Goal: Information Seeking & Learning: Get advice/opinions

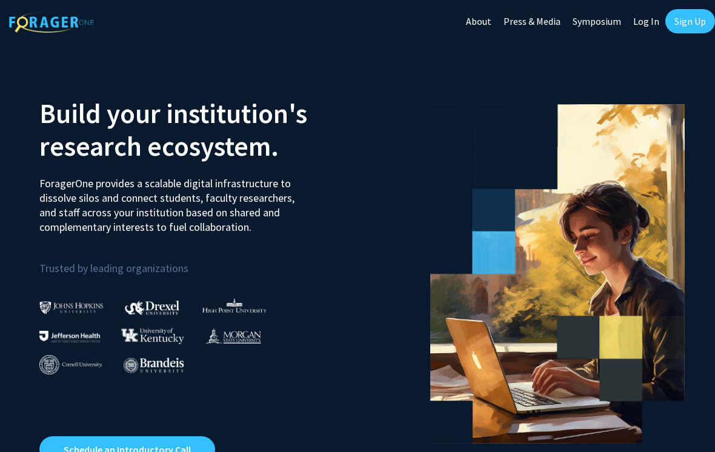
click at [642, 21] on link "Log In" at bounding box center [647, 21] width 38 height 42
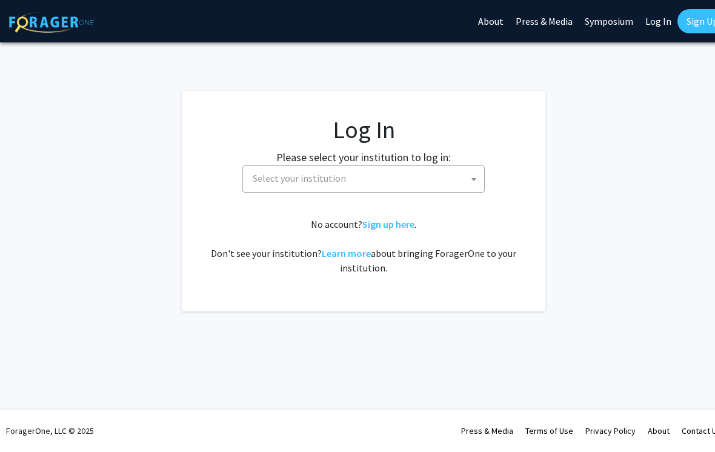
click at [451, 184] on span "Select your institution" at bounding box center [366, 178] width 236 height 25
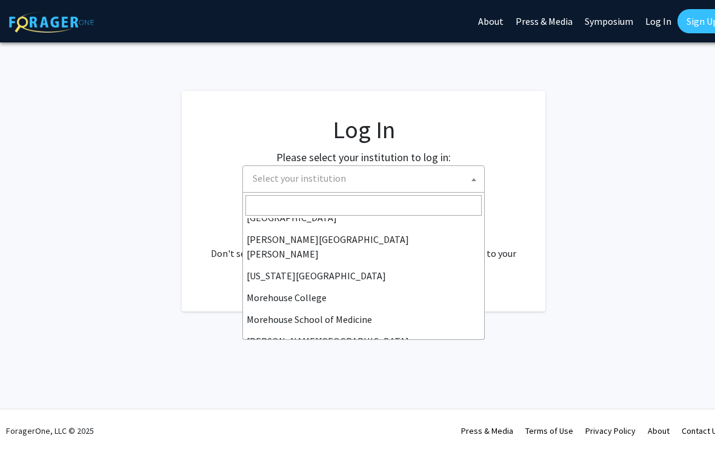
scroll to position [229, 0]
select select "1"
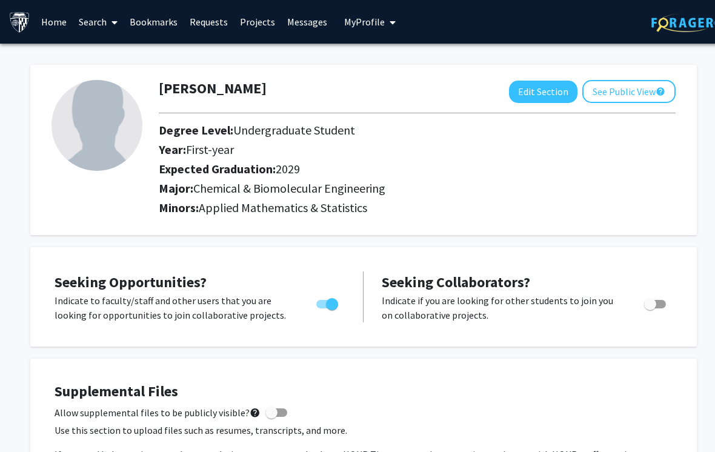
click at [109, 20] on span at bounding box center [112, 22] width 11 height 42
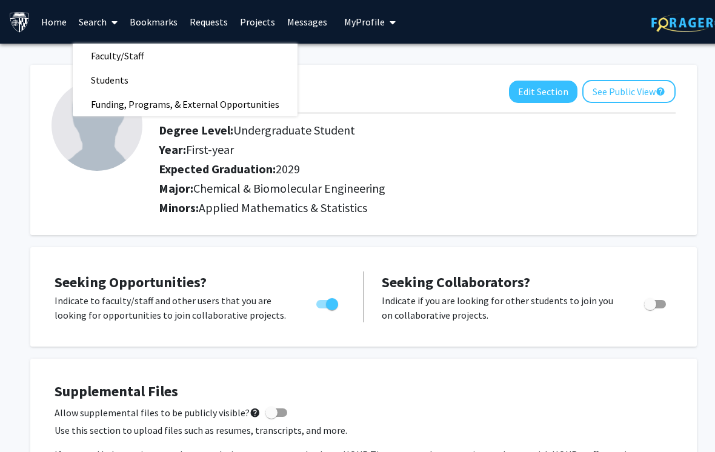
click at [200, 55] on link "Faculty/Staff" at bounding box center [185, 56] width 225 height 18
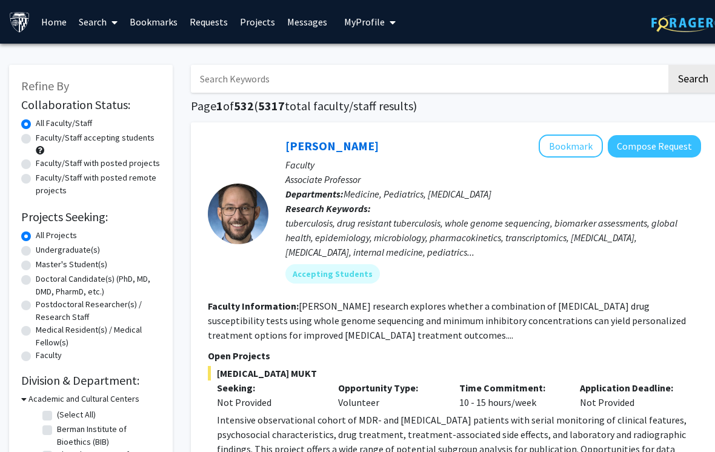
click at [44, 151] on span at bounding box center [40, 150] width 8 height 8
click at [39, 147] on span at bounding box center [40, 150] width 8 height 8
click at [38, 142] on label "Faculty/Staff accepting students" at bounding box center [95, 138] width 119 height 13
click at [38, 139] on input "Faculty/Staff accepting students" at bounding box center [40, 136] width 8 height 8
radio input "true"
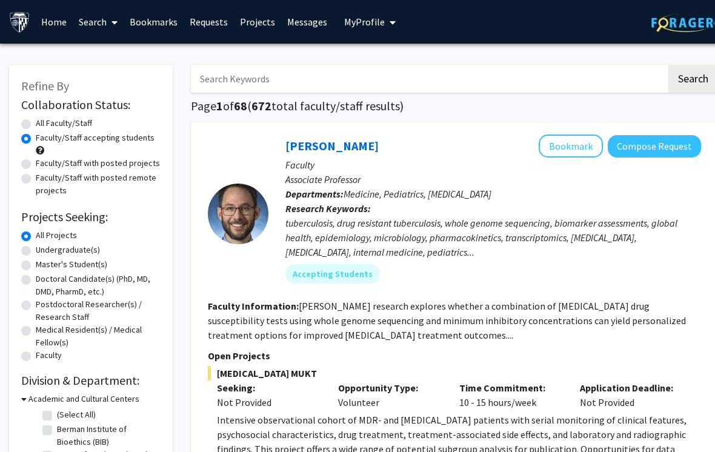
click at [36, 141] on label "Faculty/Staff accepting students" at bounding box center [95, 138] width 119 height 13
click at [36, 139] on input "Faculty/Staff accepting students" at bounding box center [40, 136] width 8 height 8
click at [44, 152] on div "Faculty/Staff accepting students" at bounding box center [90, 144] width 139 height 25
click at [41, 147] on span at bounding box center [40, 150] width 8 height 8
click at [39, 146] on span at bounding box center [40, 150] width 8 height 8
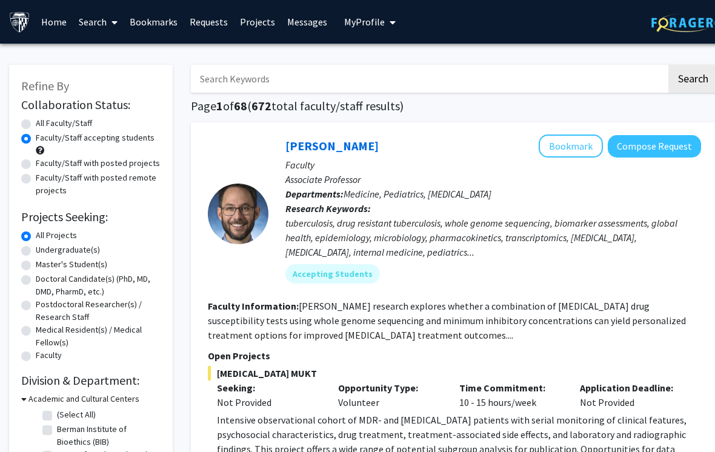
click at [39, 148] on span at bounding box center [40, 150] width 8 height 8
click at [36, 142] on label "Faculty/Staff accepting students" at bounding box center [95, 138] width 119 height 13
click at [36, 139] on input "Faculty/Staff accepting students" at bounding box center [40, 136] width 8 height 8
click at [37, 141] on label "Faculty/Staff accepting students" at bounding box center [95, 138] width 119 height 13
click at [37, 139] on input "Faculty/Staff accepting students" at bounding box center [40, 136] width 8 height 8
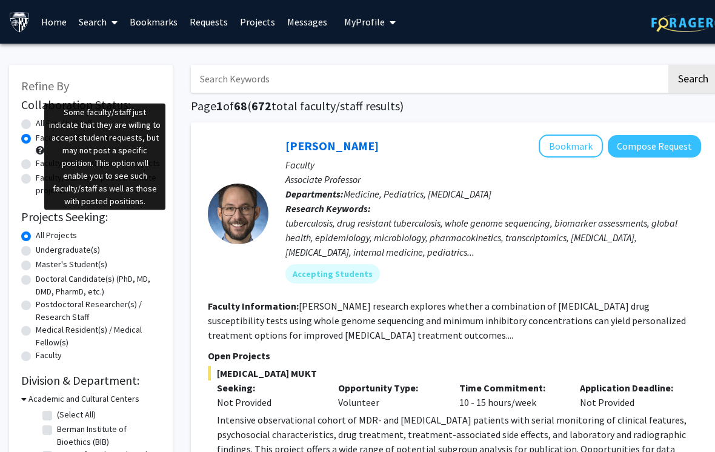
click at [39, 148] on span at bounding box center [40, 150] width 8 height 8
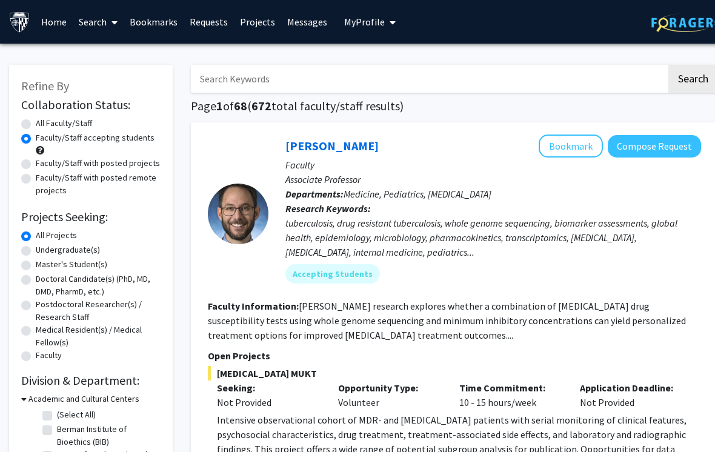
click at [38, 147] on span at bounding box center [40, 150] width 8 height 8
click at [38, 146] on span at bounding box center [40, 150] width 8 height 8
click at [38, 148] on span at bounding box center [40, 150] width 8 height 8
click at [39, 148] on span at bounding box center [40, 150] width 8 height 8
click at [38, 149] on span at bounding box center [40, 150] width 8 height 8
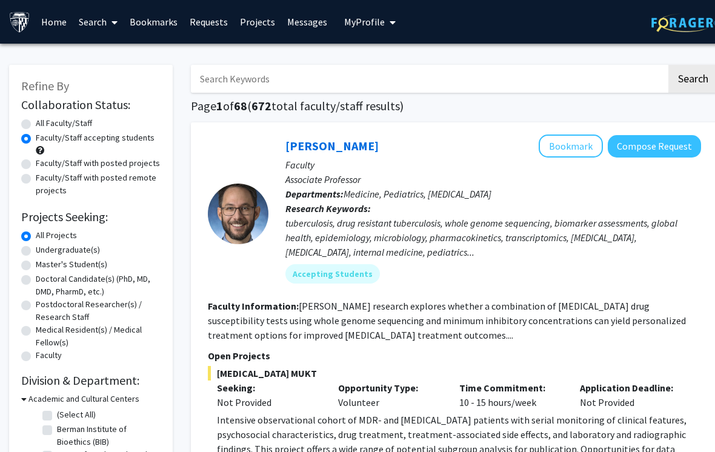
click at [38, 148] on span at bounding box center [40, 150] width 8 height 8
click at [36, 142] on label "Faculty/Staff accepting students" at bounding box center [95, 138] width 119 height 13
click at [36, 139] on input "Faculty/Staff accepting students" at bounding box center [40, 136] width 8 height 8
click at [38, 142] on label "Faculty/Staff accepting students" at bounding box center [95, 138] width 119 height 13
click at [38, 139] on input "Faculty/Staff accepting students" at bounding box center [40, 136] width 8 height 8
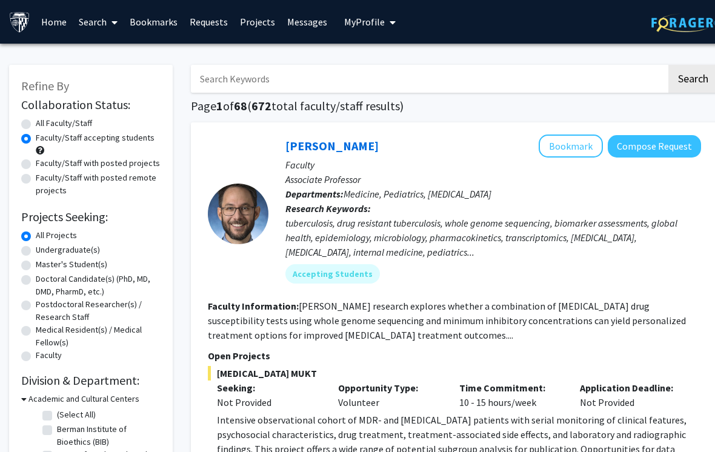
click at [89, 247] on label "Undergraduate(s)" at bounding box center [68, 250] width 64 height 13
click at [44, 247] on input "Undergraduate(s)" at bounding box center [40, 248] width 8 height 8
radio input "true"
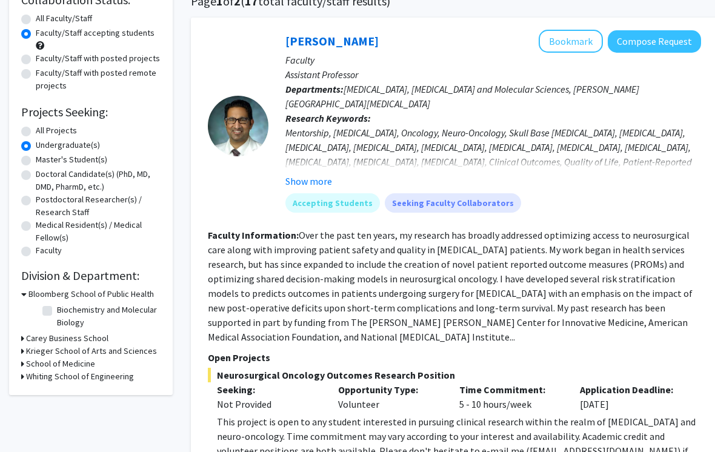
scroll to position [104, 0]
click at [142, 289] on h3 "Bloomberg School of Public Health" at bounding box center [91, 295] width 126 height 13
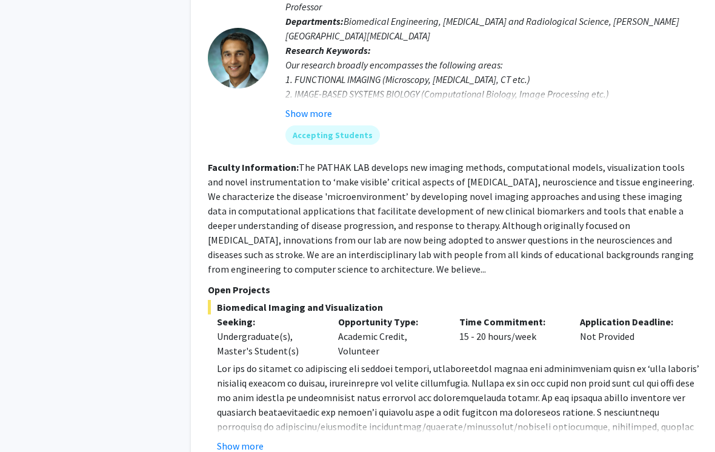
scroll to position [5163, 0]
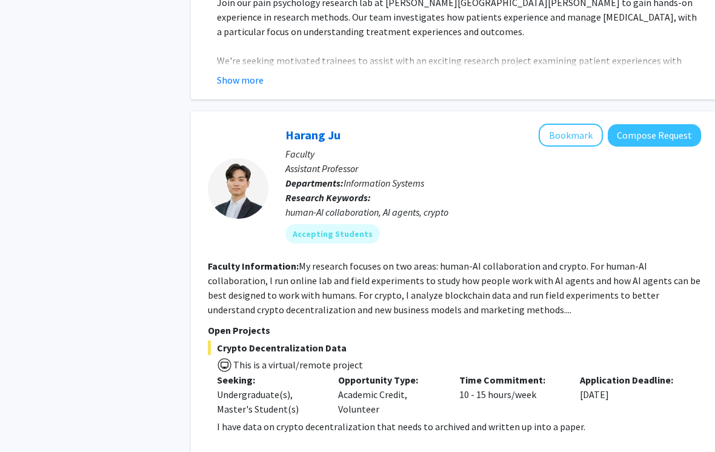
scroll to position [2265, 0]
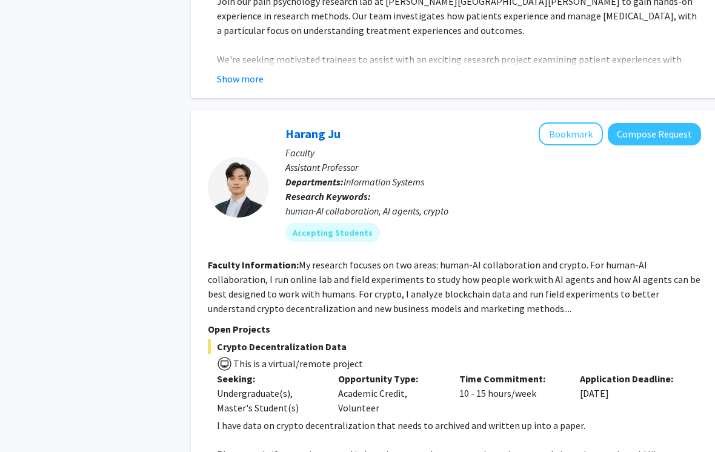
click at [666, 123] on button "Compose Request" at bounding box center [654, 134] width 93 height 22
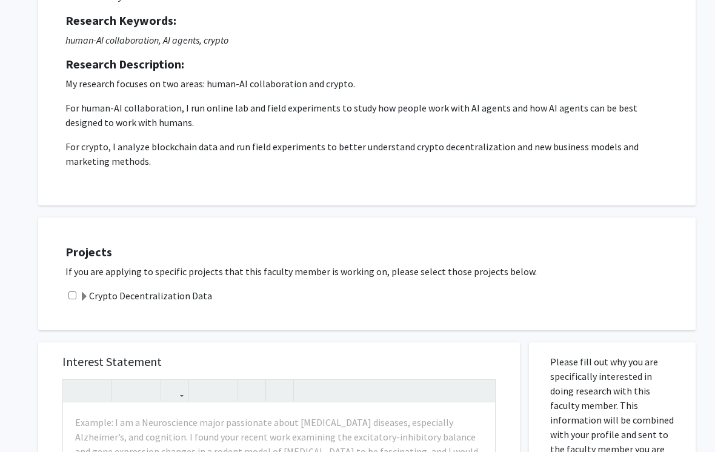
scroll to position [147, 1]
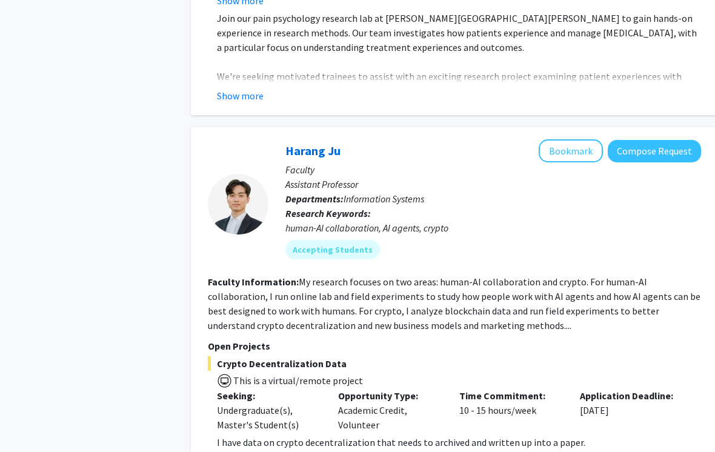
click at [586, 140] on button "Bookmark" at bounding box center [571, 151] width 64 height 23
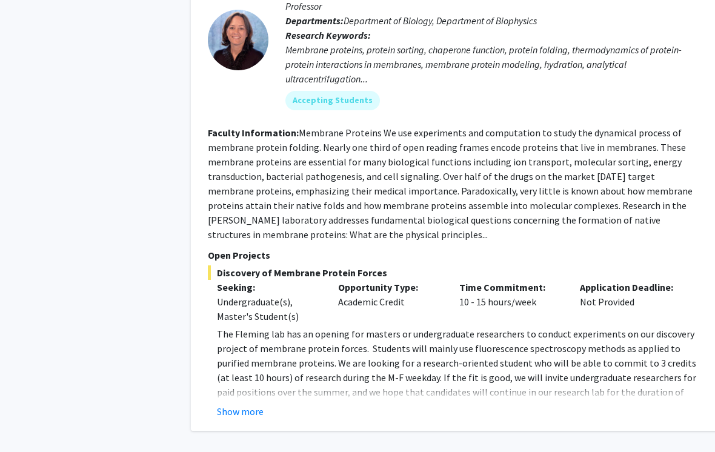
scroll to position [2836, 0]
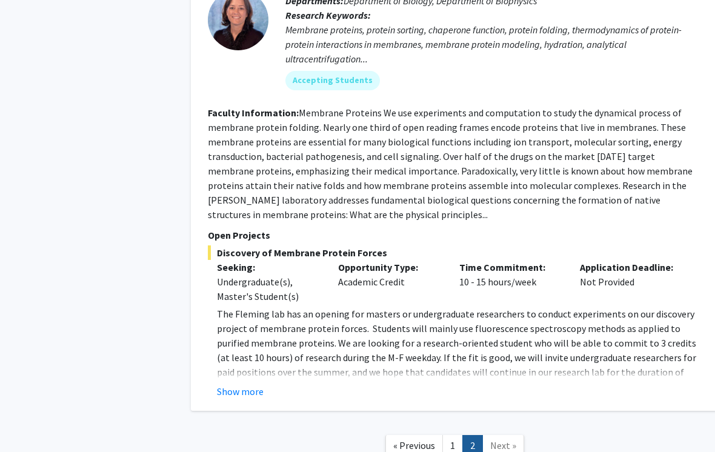
click at [252, 384] on button "Show more" at bounding box center [240, 391] width 47 height 15
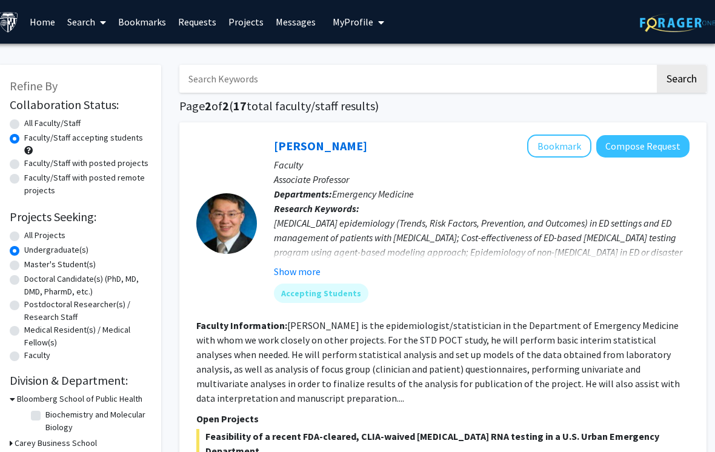
scroll to position [0, 0]
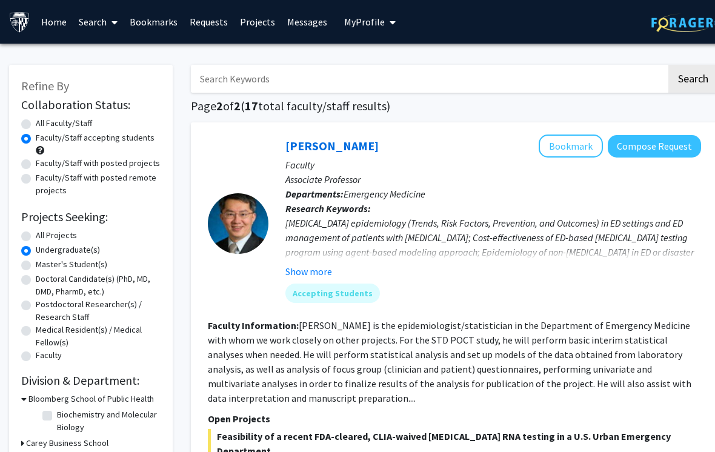
click at [85, 117] on label "All Faculty/Staff" at bounding box center [64, 123] width 56 height 13
click at [44, 117] on input "All Faculty/Staff" at bounding box center [40, 121] width 8 height 8
radio input "true"
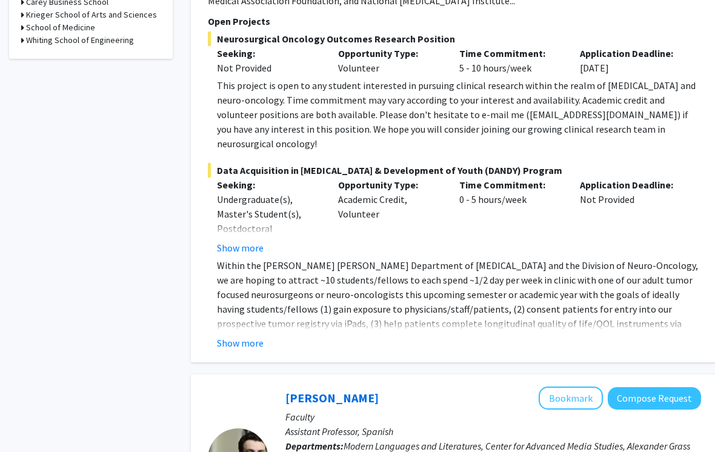
scroll to position [441, 0]
click at [255, 336] on button "Show more" at bounding box center [240, 343] width 47 height 15
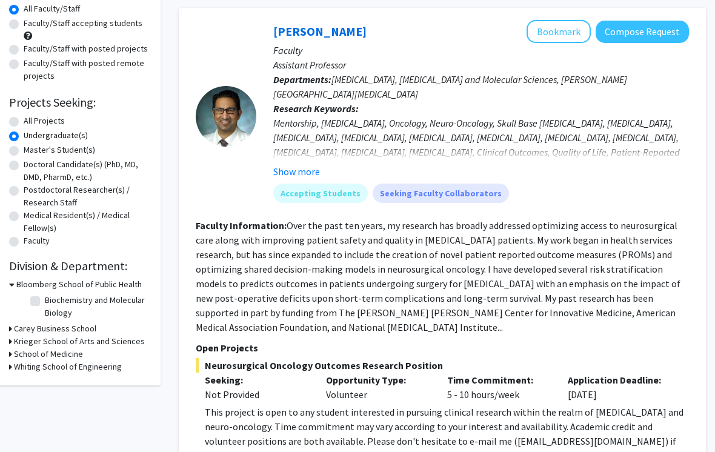
scroll to position [120, 12]
